Goal: Task Accomplishment & Management: Complete application form

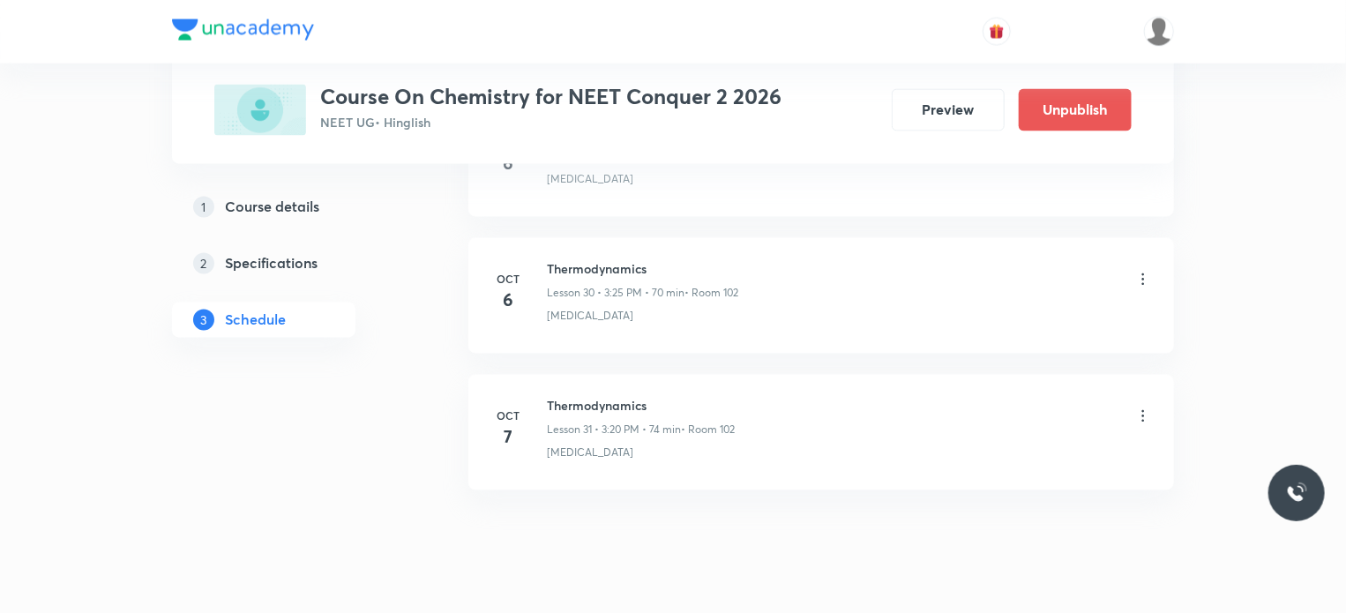
scroll to position [5027, 0]
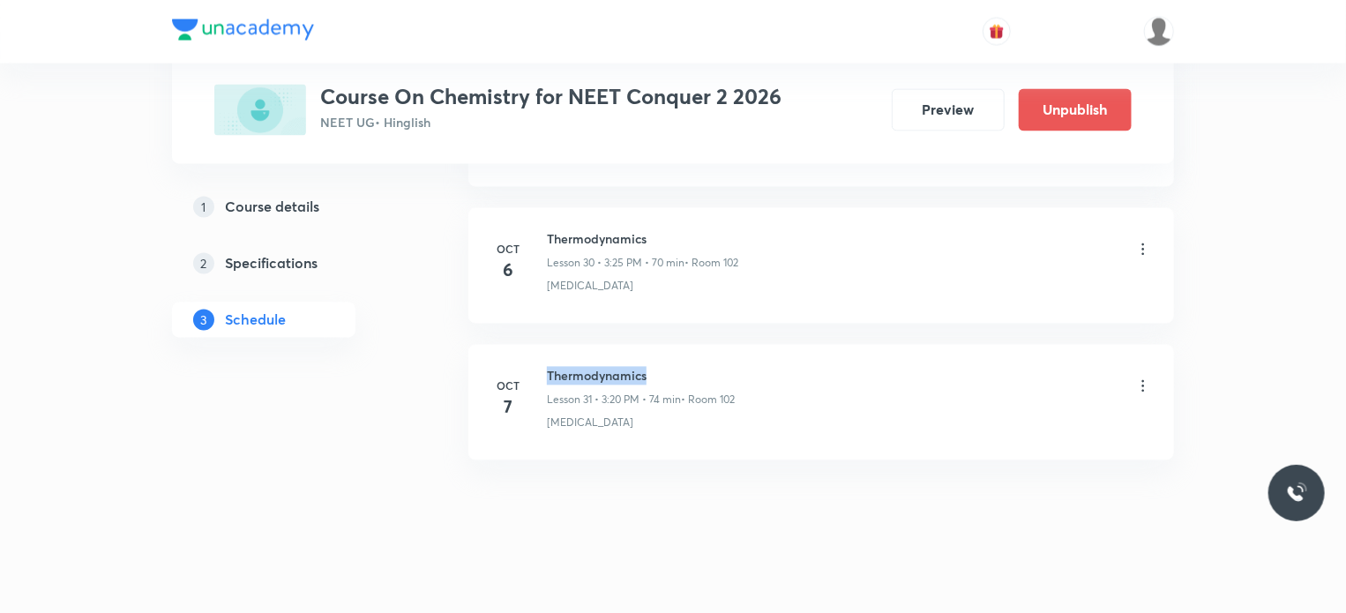
drag, startPoint x: 547, startPoint y: 362, endPoint x: 688, endPoint y: 370, distance: 141.4
click at [688, 370] on h6 "Thermodynamics" at bounding box center [641, 376] width 188 height 19
copy h6 "Thermodynamics"
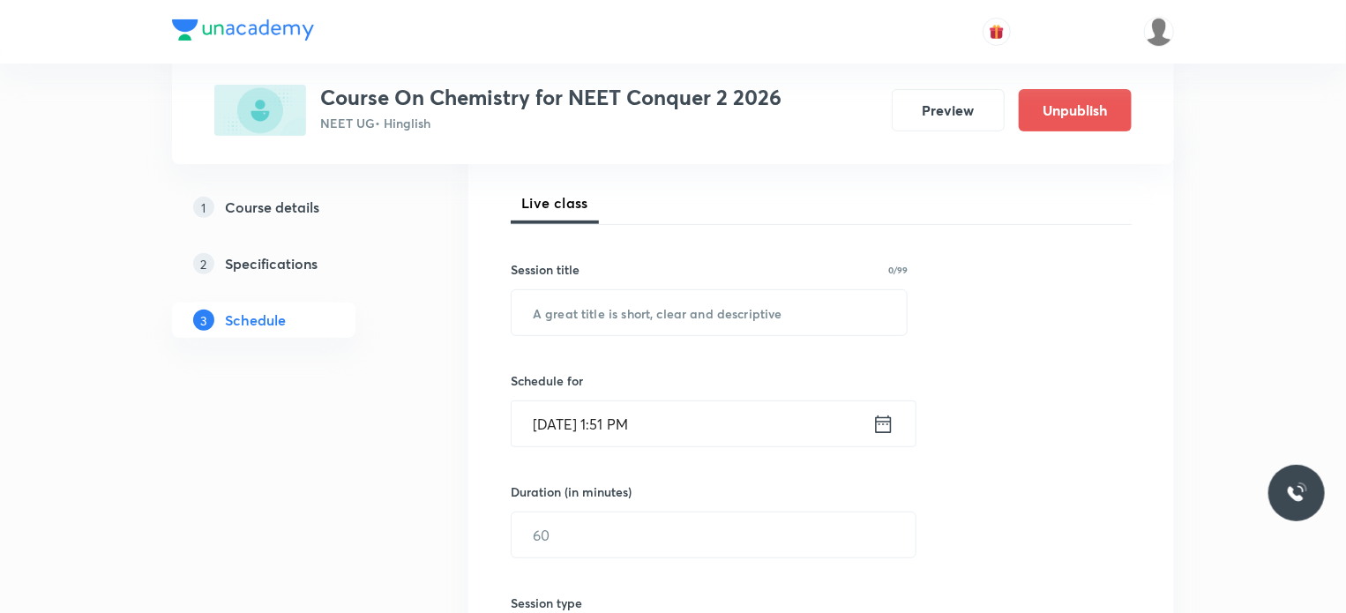
scroll to position [318, 0]
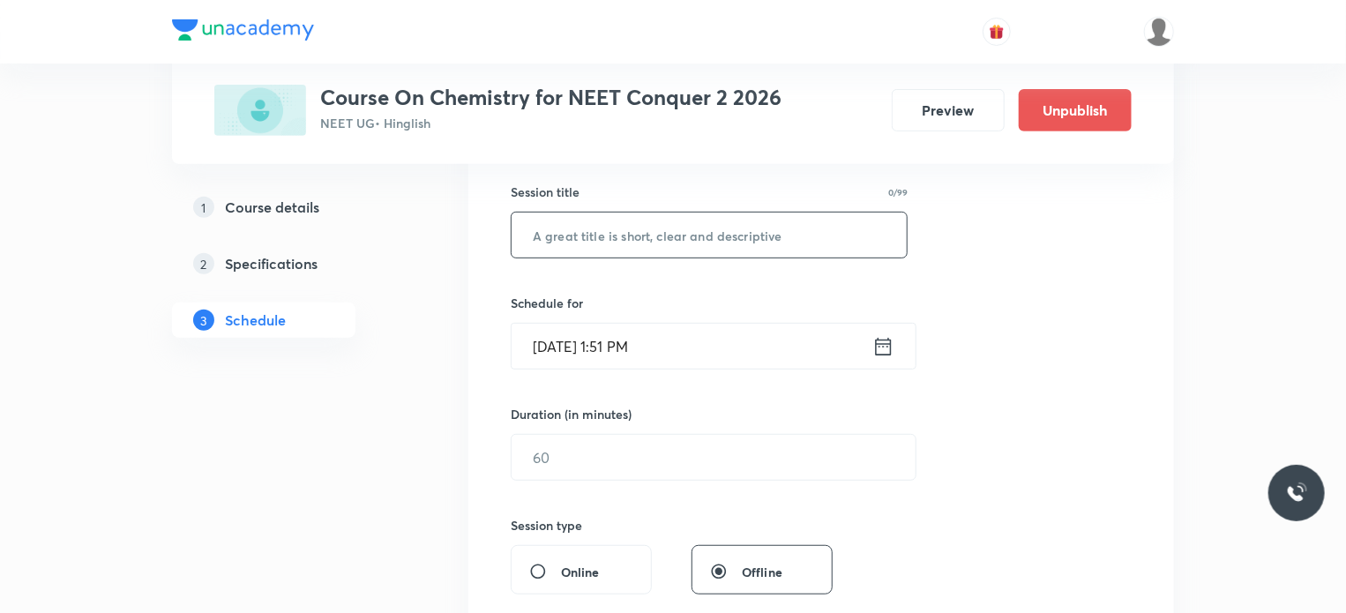
click at [606, 230] on input "text" at bounding box center [709, 235] width 395 height 45
paste input "Thermodynamics"
type input "Thermodynamics"
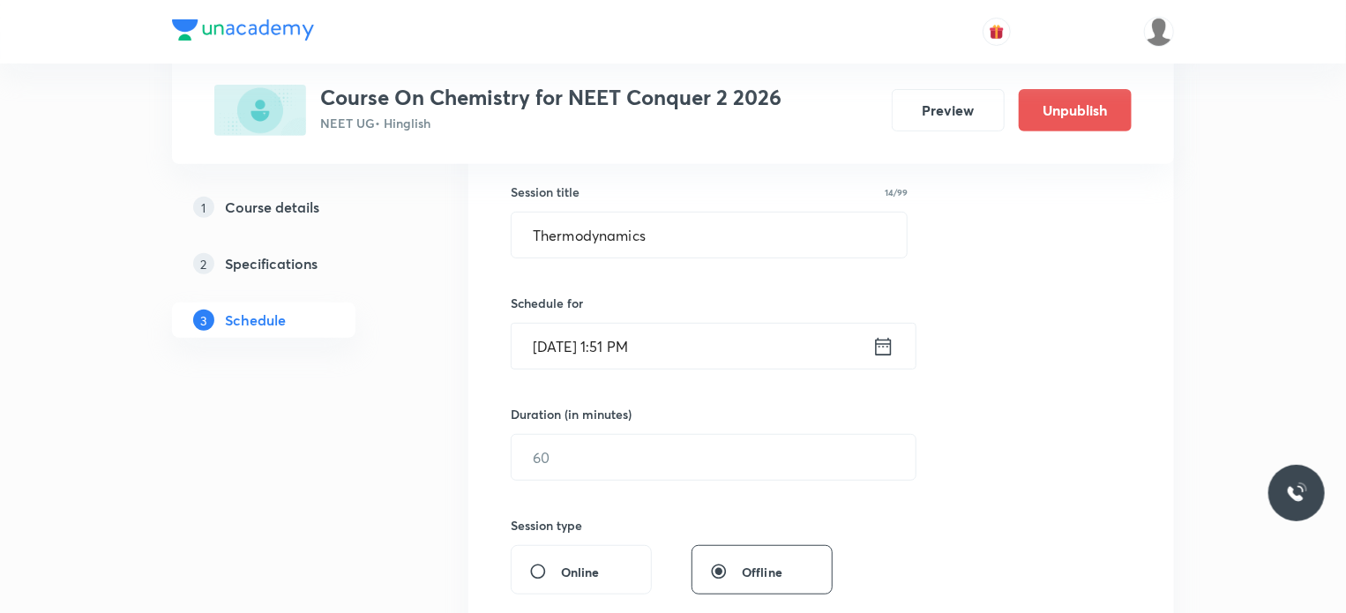
click at [627, 346] on input "Oct 7, 2025, 1:51 PM" at bounding box center [692, 346] width 361 height 45
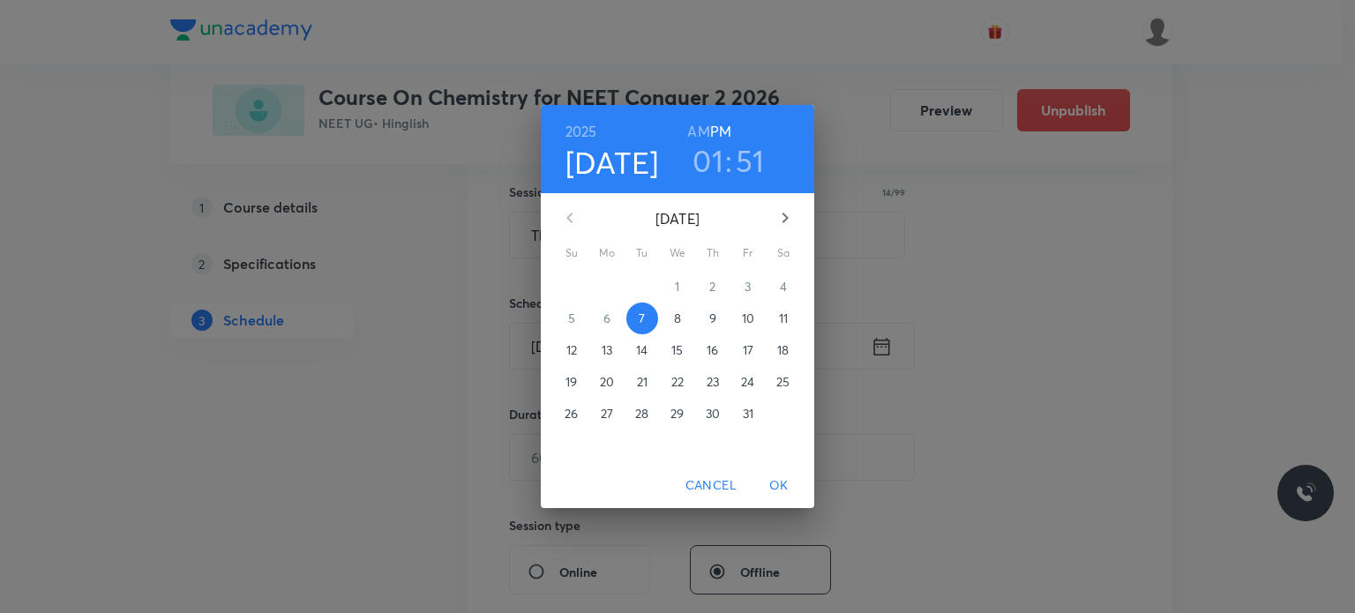
click at [706, 160] on h3 "01" at bounding box center [708, 160] width 31 height 37
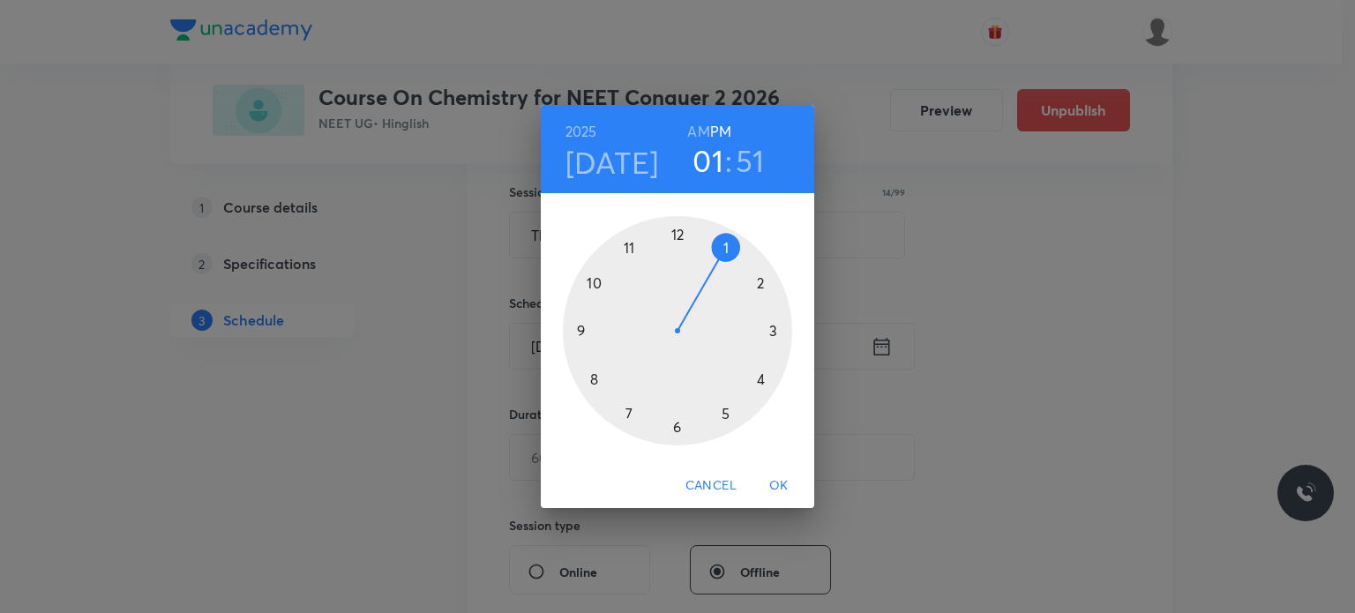
click at [760, 281] on div at bounding box center [677, 330] width 229 height 229
click at [677, 237] on div at bounding box center [677, 330] width 229 height 229
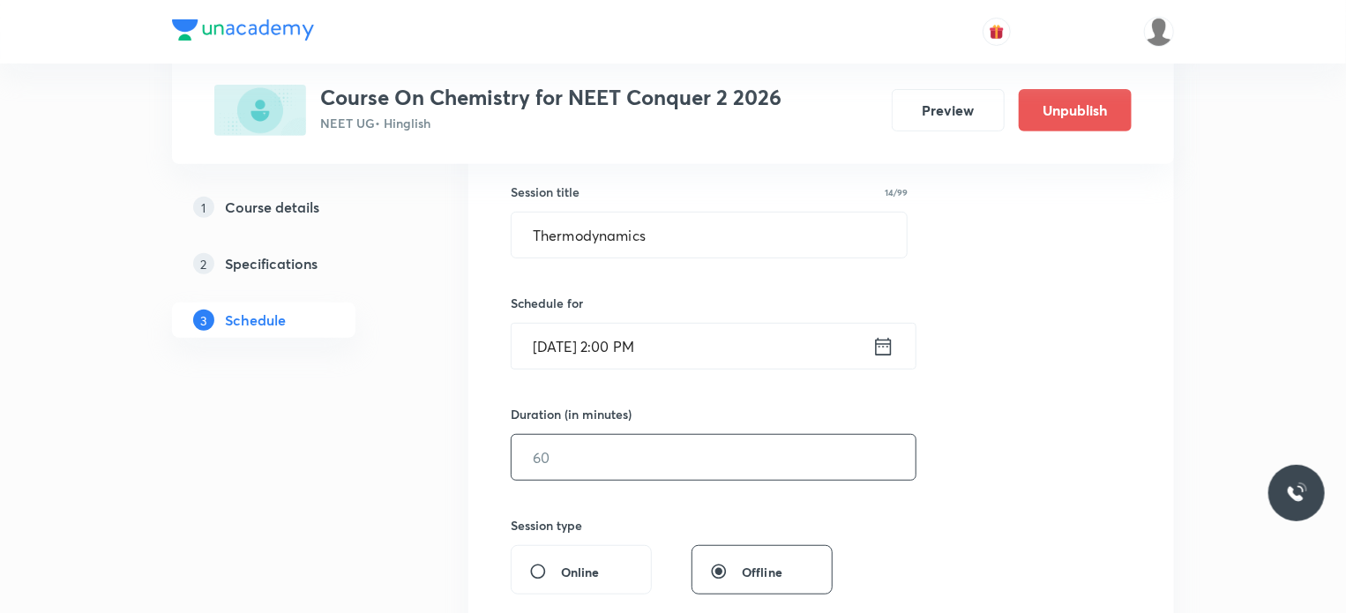
click at [643, 448] on input "text" at bounding box center [714, 457] width 404 height 45
type input "60"
click at [628, 494] on div "Session 32 Live class Session title 14/99 Thermodynamics ​ Schedule for Oct 7, …" at bounding box center [821, 478] width 621 height 828
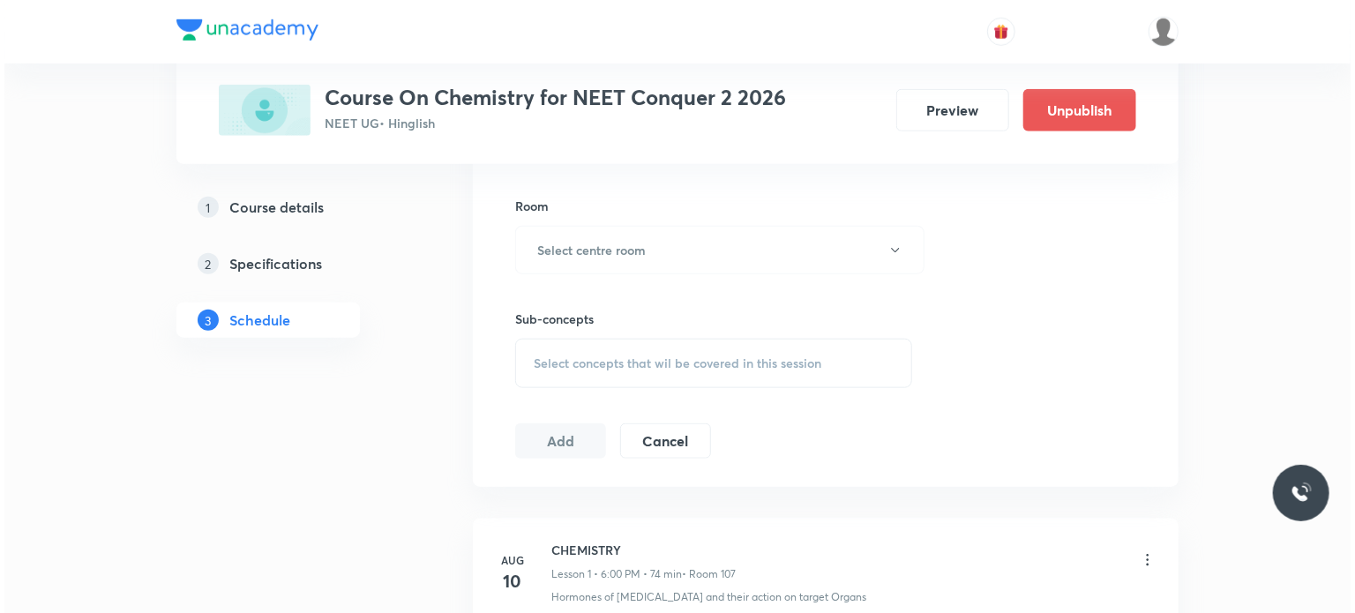
scroll to position [776, 0]
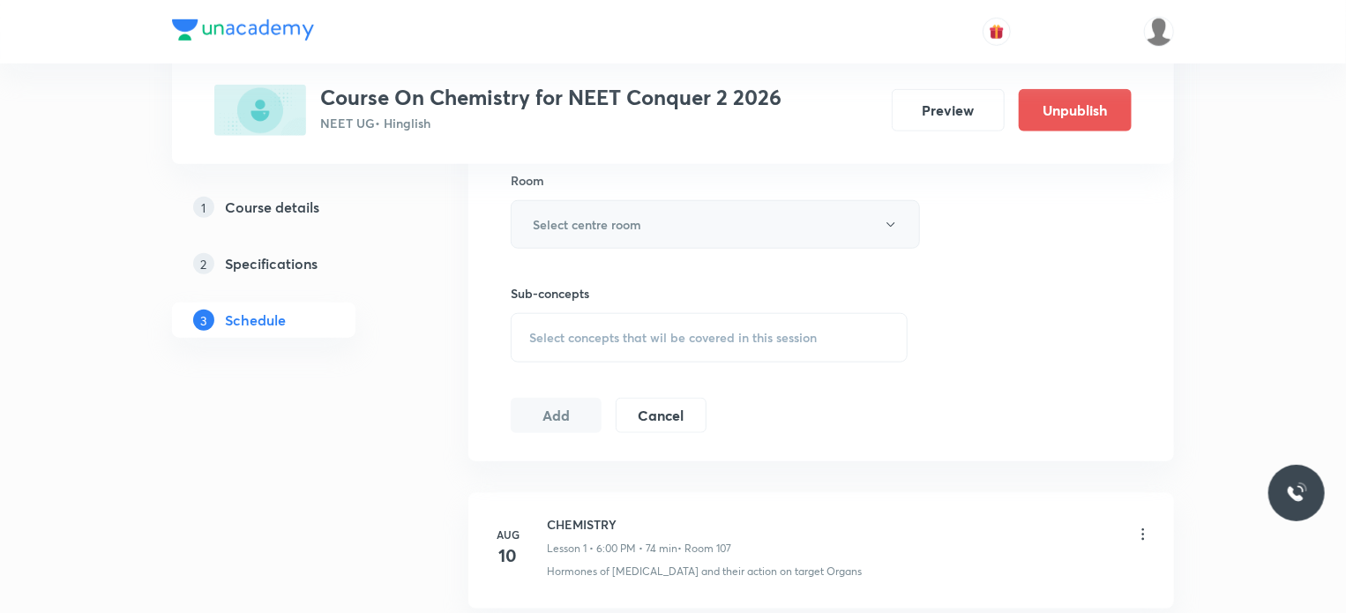
click at [669, 221] on button "Select centre room" at bounding box center [715, 224] width 409 height 49
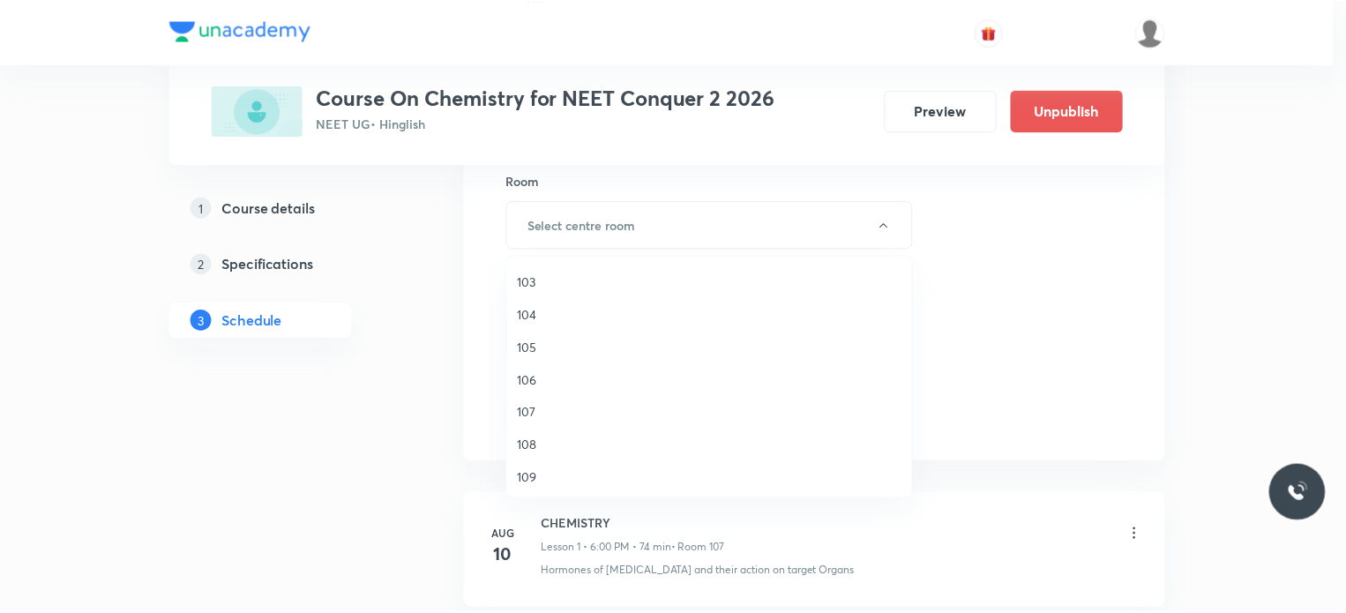
scroll to position [65, 0]
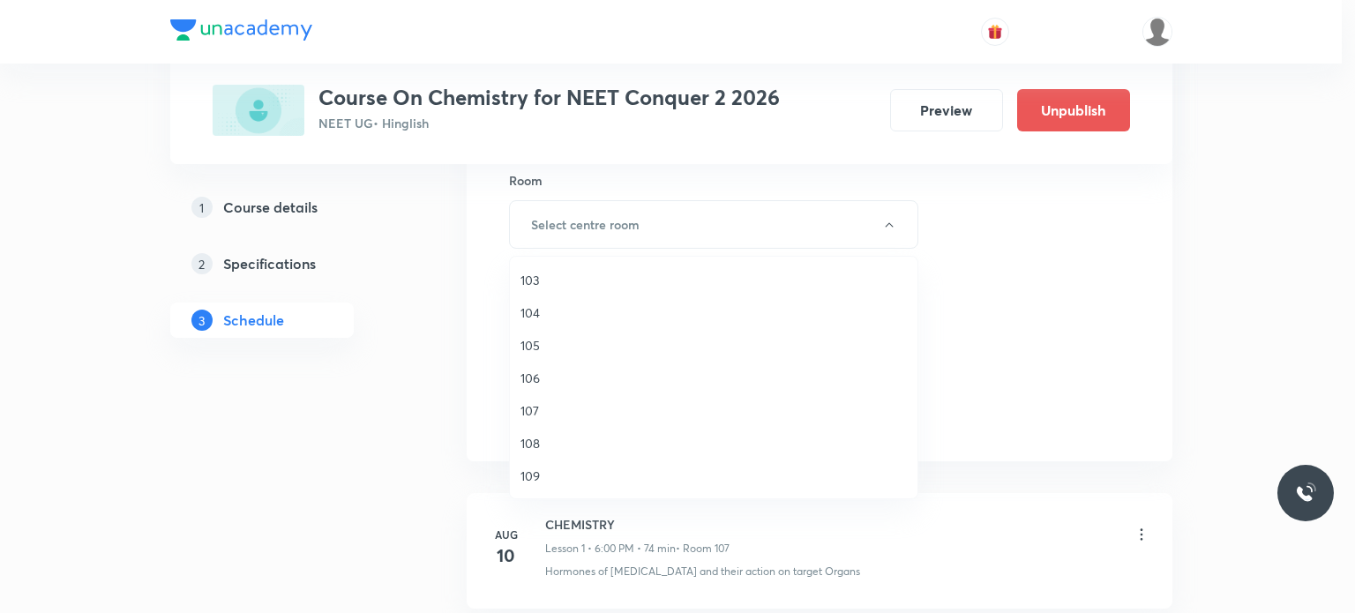
click at [535, 377] on span "106" at bounding box center [714, 378] width 386 height 19
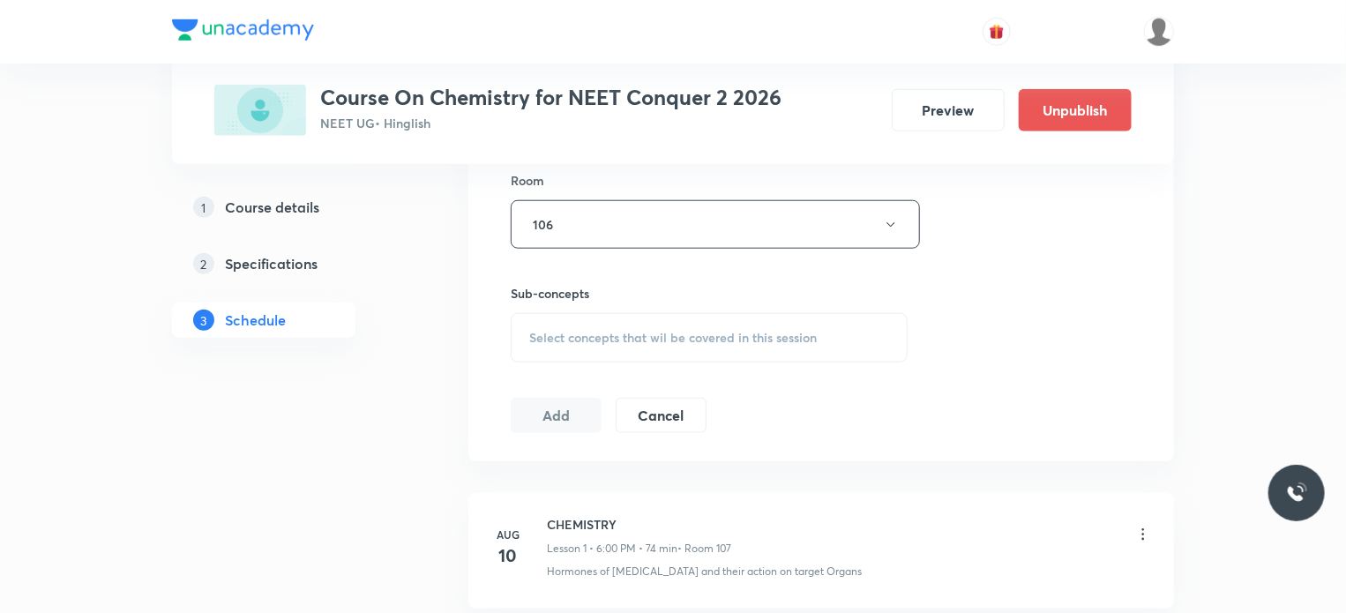
click at [597, 331] on span "Select concepts that wil be covered in this session" at bounding box center [673, 338] width 288 height 14
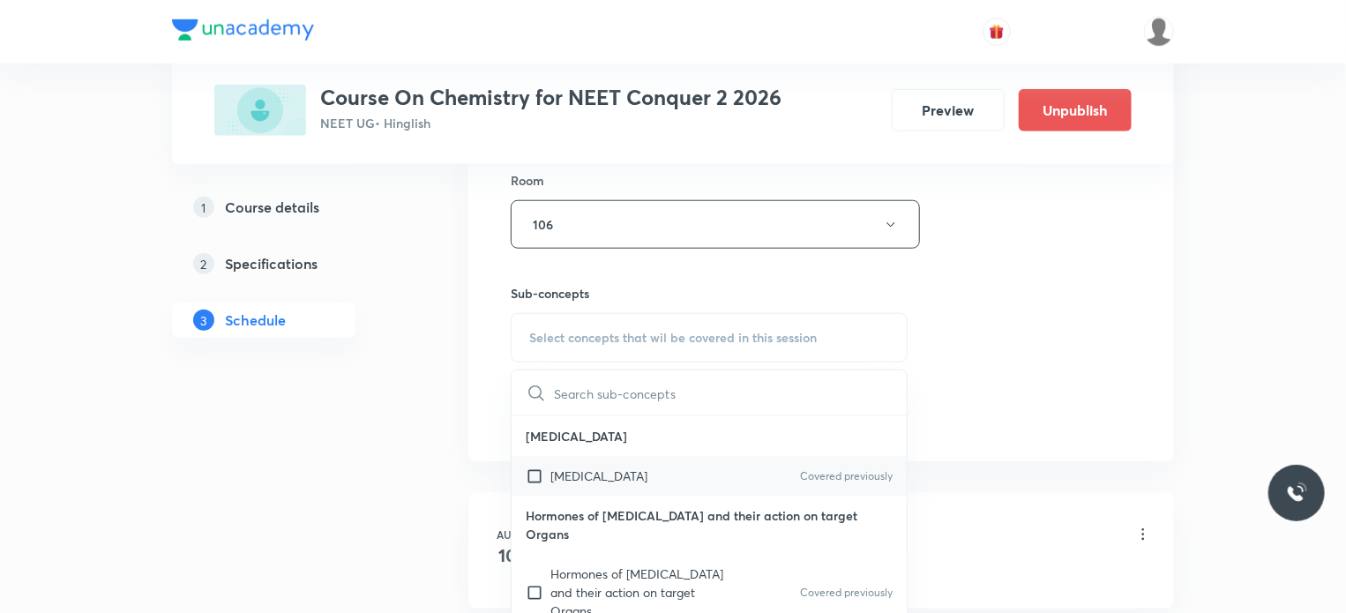
click at [531, 472] on input "checkbox" at bounding box center [538, 476] width 25 height 19
checkbox input "true"
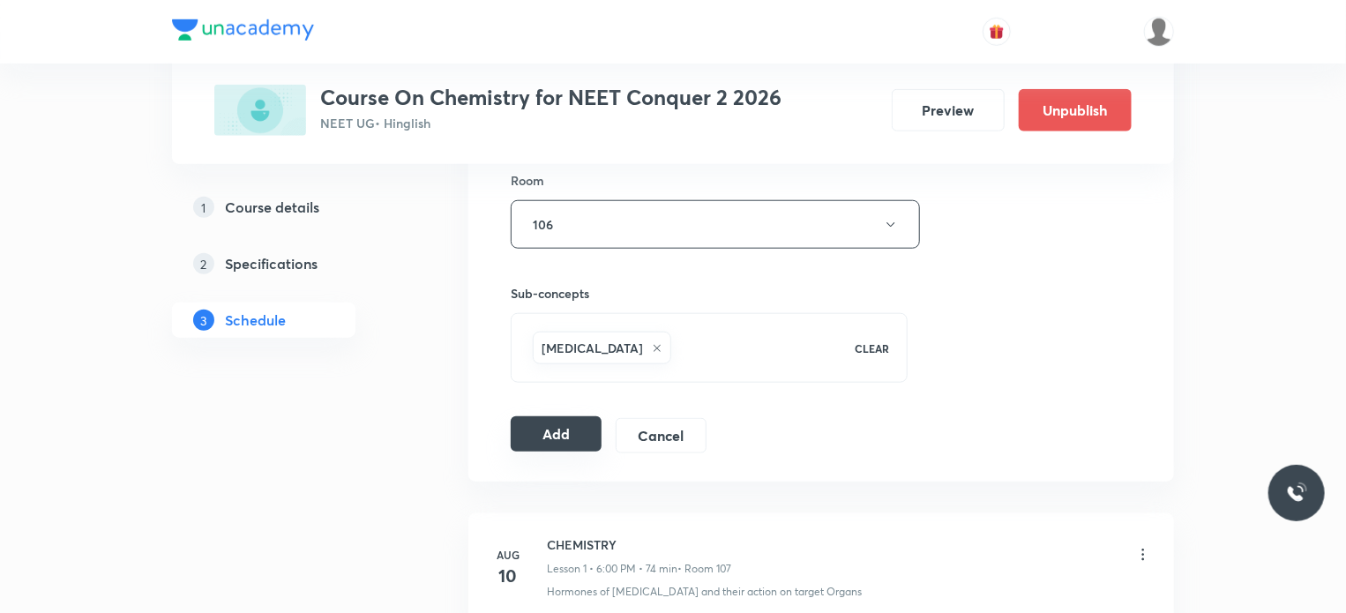
click at [536, 433] on button "Add" at bounding box center [556, 433] width 91 height 35
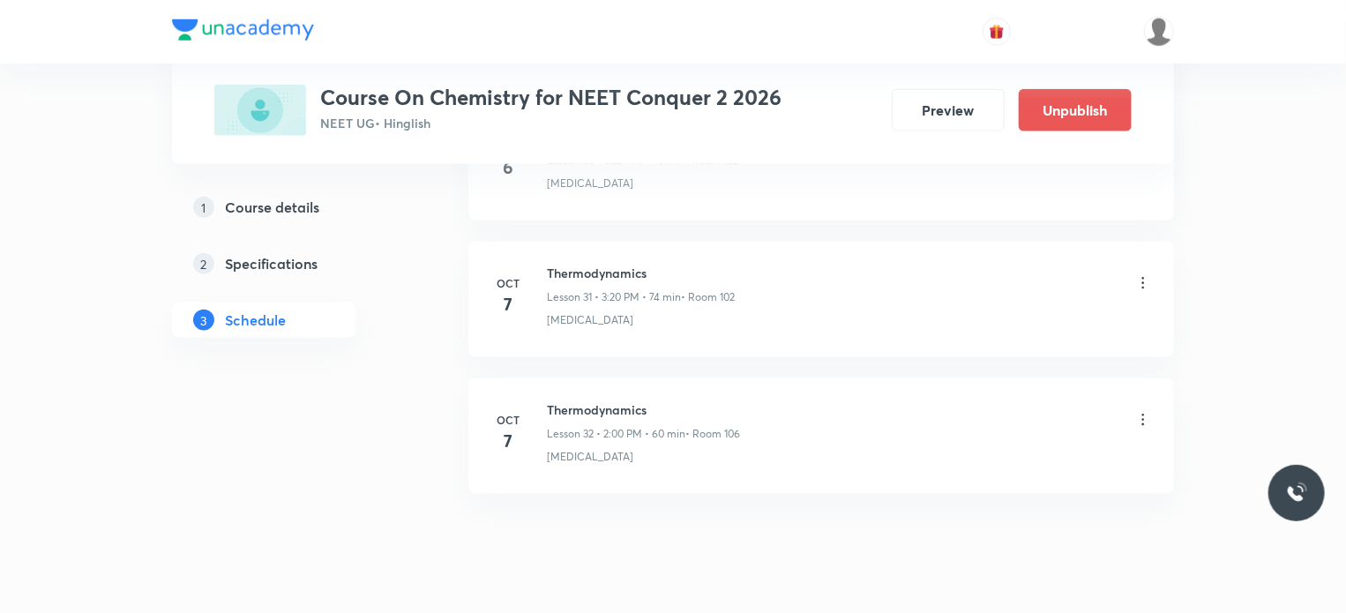
scroll to position [4284, 0]
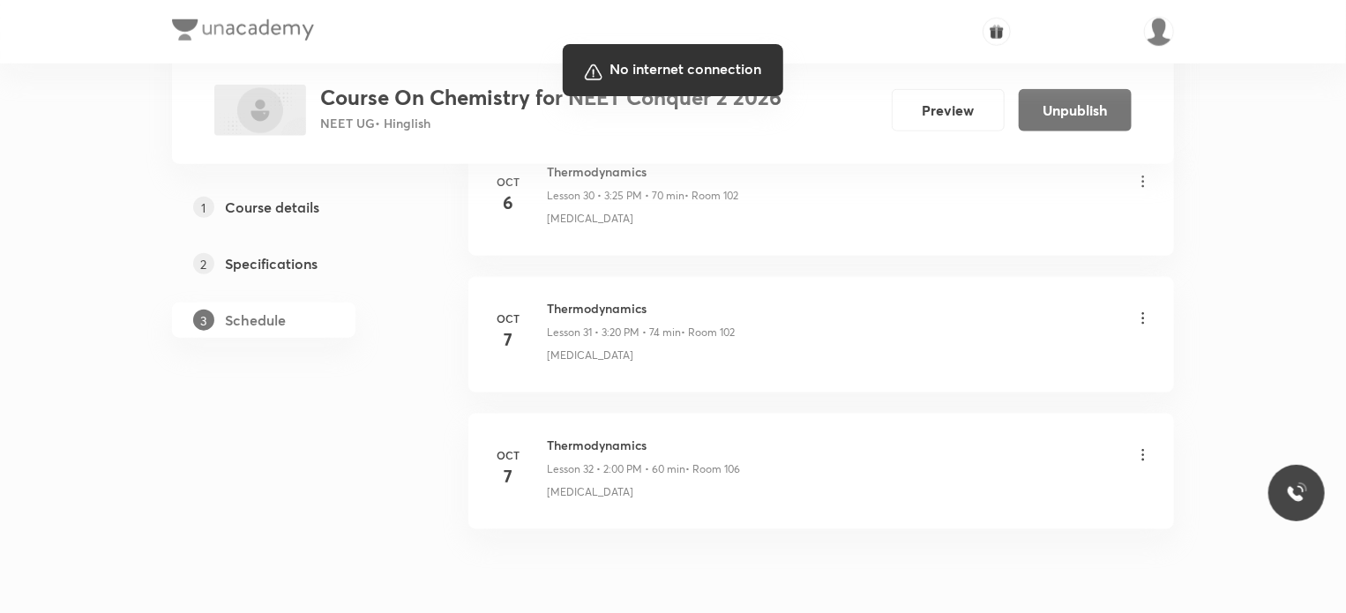
click at [389, 426] on div at bounding box center [673, 306] width 1346 height 613
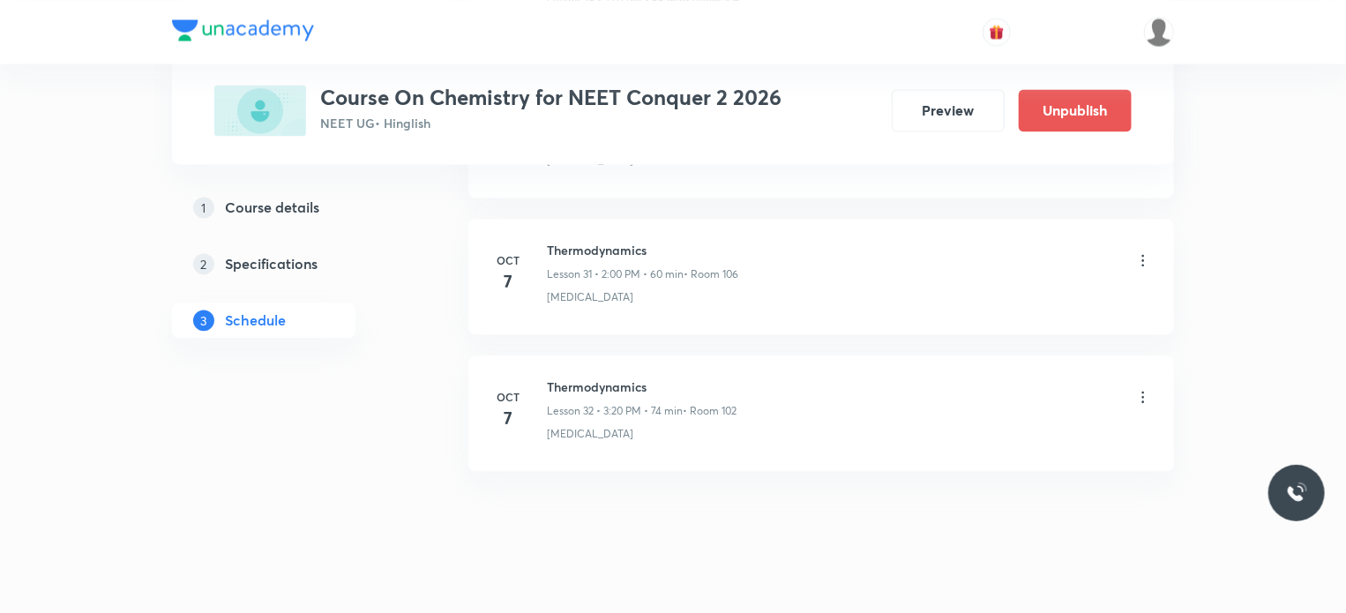
scroll to position [5164, 0]
